Goal: Task Accomplishment & Management: Complete application form

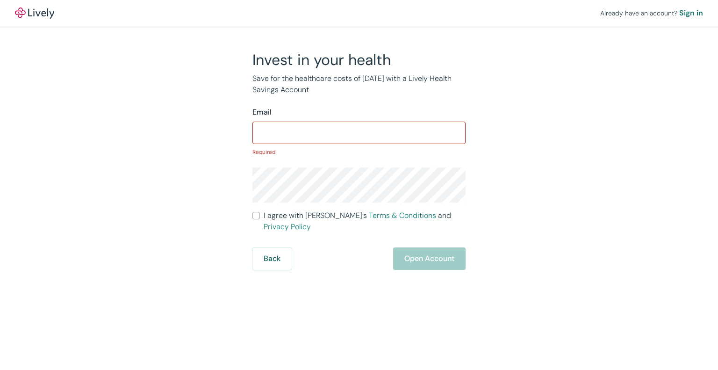
click at [437, 261] on div "Already have an account? Sign in Invest in your health Save for the healthcare …" at bounding box center [359, 185] width 718 height 370
click at [289, 124] on input "Email" at bounding box center [358, 132] width 213 height 19
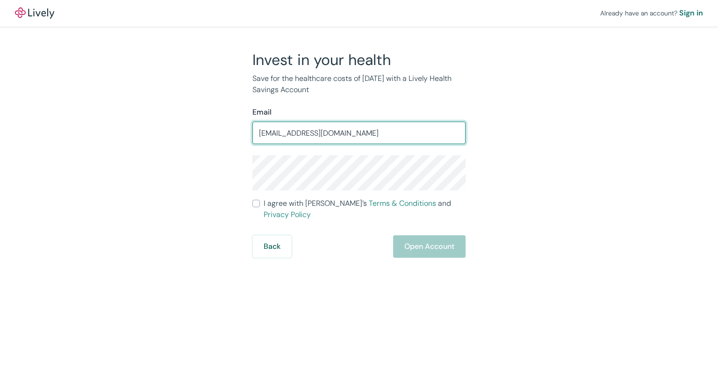
type input "[EMAIL_ADDRESS][DOMAIN_NAME]"
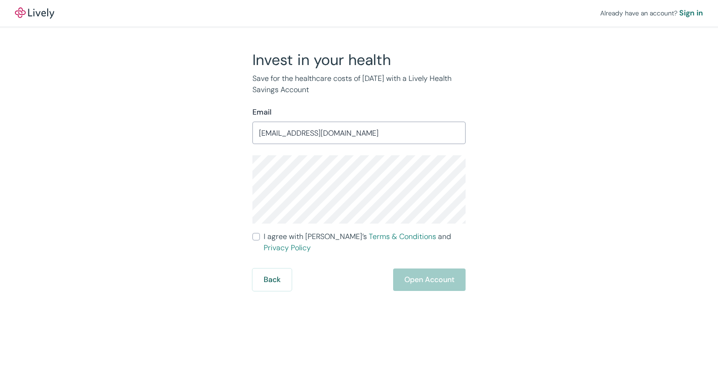
click at [257, 235] on input "I agree with Lively’s Terms & Conditions and Privacy Policy" at bounding box center [255, 236] width 7 height 7
checkbox input "true"
click at [418, 268] on button "Open Account" at bounding box center [429, 279] width 72 height 22
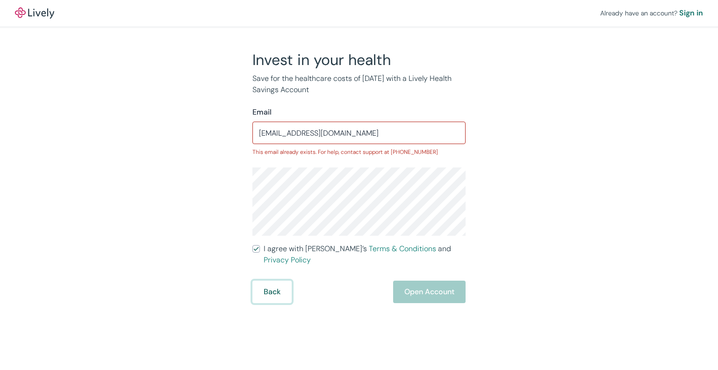
click at [272, 281] on button "Back" at bounding box center [271, 292] width 39 height 22
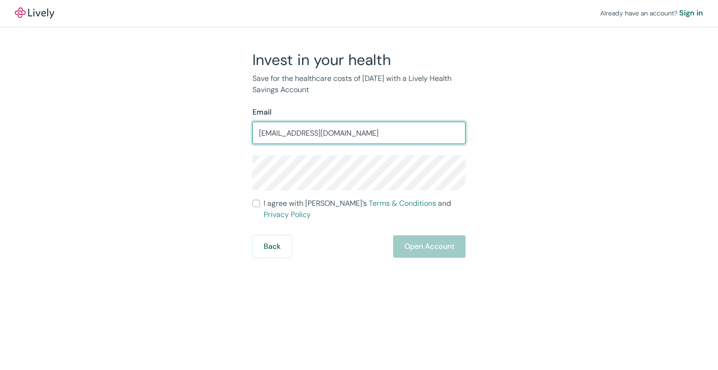
type input "[EMAIL_ADDRESS][DOMAIN_NAME]"
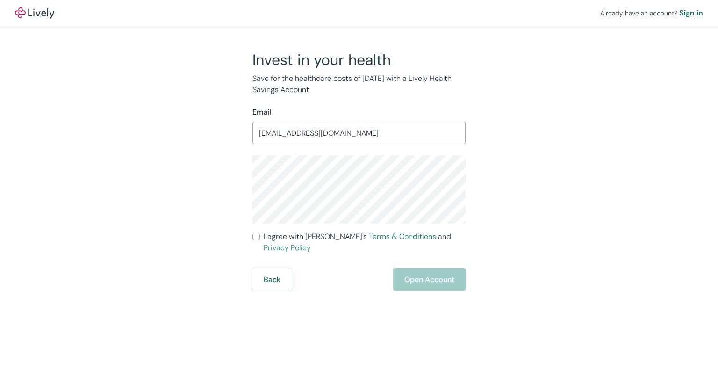
click at [620, 181] on div "Already have an account? Sign in Invest in your health Save for the healthcare …" at bounding box center [359, 145] width 718 height 291
click at [256, 235] on input "I agree with Lively’s Terms & Conditions and Privacy Policy" at bounding box center [255, 236] width 7 height 7
checkbox input "true"
click at [439, 268] on button "Open Account" at bounding box center [429, 279] width 72 height 22
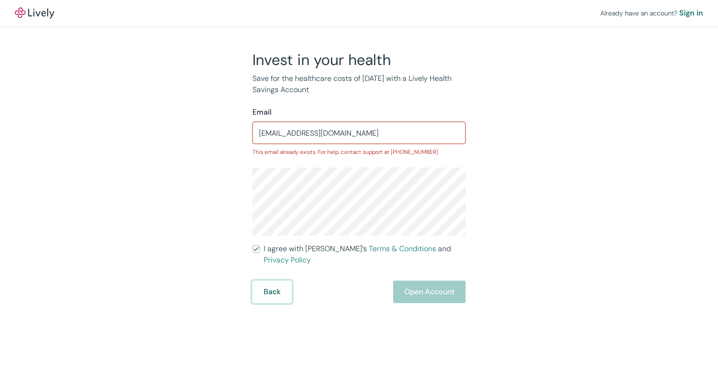
click at [273, 281] on button "Back" at bounding box center [271, 292] width 39 height 22
